Goal: Connect with others: Find contact information

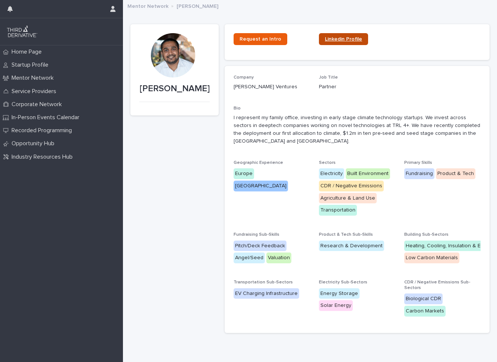
click at [333, 41] on span "Linkedin Profile" at bounding box center [343, 39] width 37 height 5
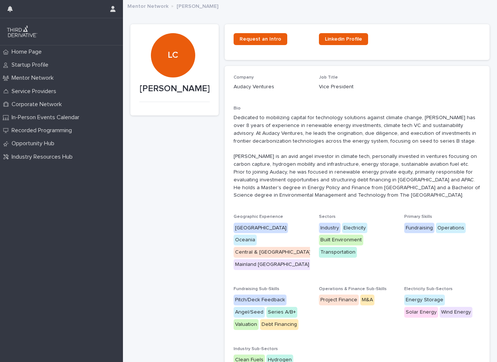
click at [263, 84] on p "Audacy Ventures" at bounding box center [272, 87] width 76 height 8
copy p "Audacy Ventures"
click at [330, 40] on span "Linkedin Profile" at bounding box center [343, 39] width 37 height 5
